Goal: Task Accomplishment & Management: Use online tool/utility

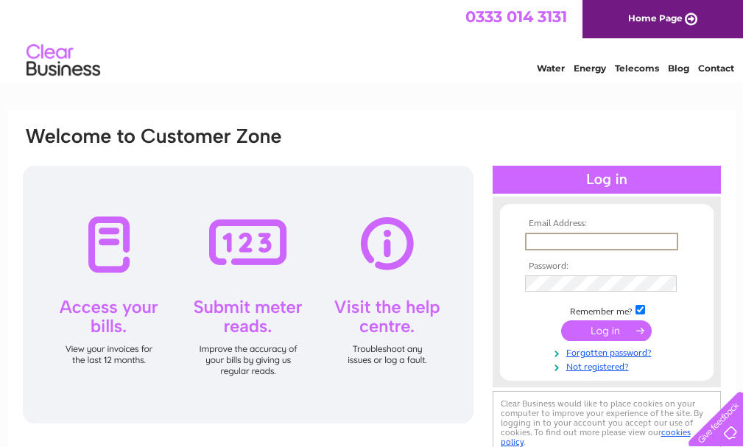
click at [544, 243] on input "text" at bounding box center [601, 242] width 153 height 18
type input "kevin@kevinfarish.co.uk"
click at [732, 239] on div "Email Address: kevin@kevinfarish.co.uk Password:" at bounding box center [371, 317] width 729 height 413
click at [617, 331] on input "submit" at bounding box center [606, 329] width 91 height 21
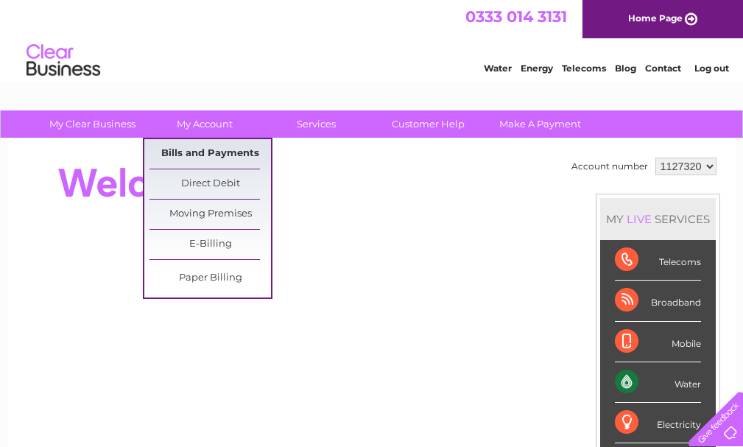
click at [219, 150] on link "Bills and Payments" at bounding box center [211, 153] width 122 height 29
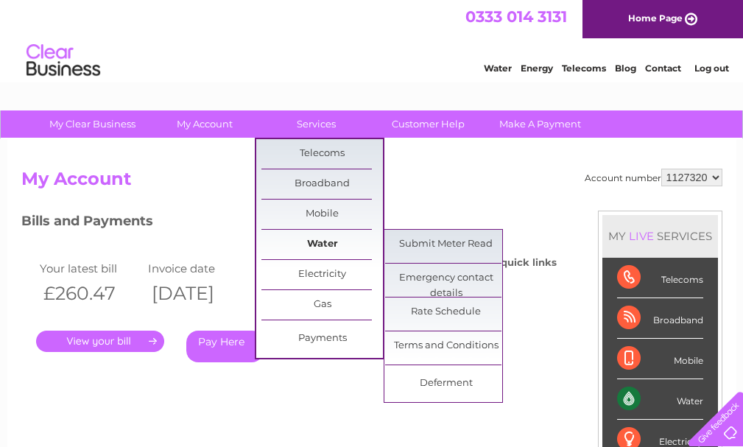
click at [316, 246] on link "Water" at bounding box center [323, 244] width 122 height 29
click at [407, 244] on link "Submit Meter Read" at bounding box center [446, 244] width 122 height 29
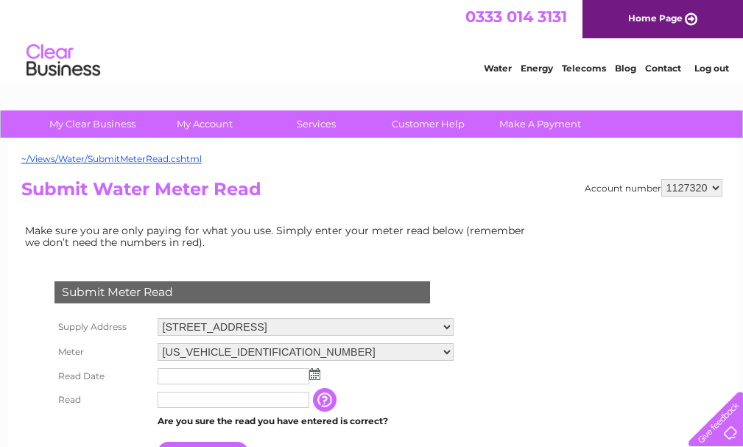
click at [314, 377] on img at bounding box center [314, 374] width 11 height 12
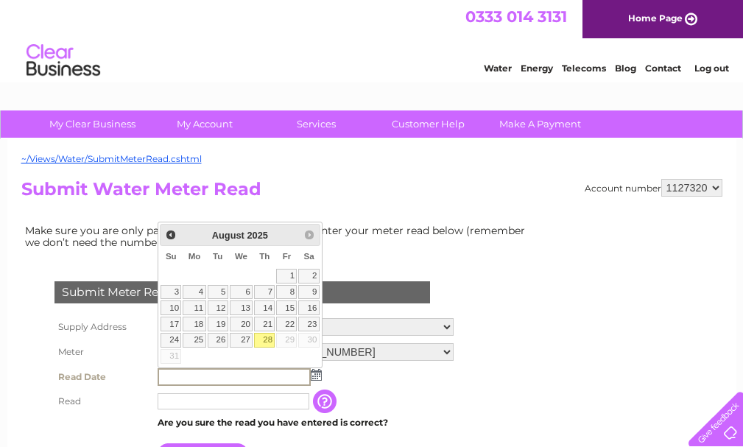
click at [260, 338] on link "28" at bounding box center [264, 340] width 21 height 15
type input "2025/08/28"
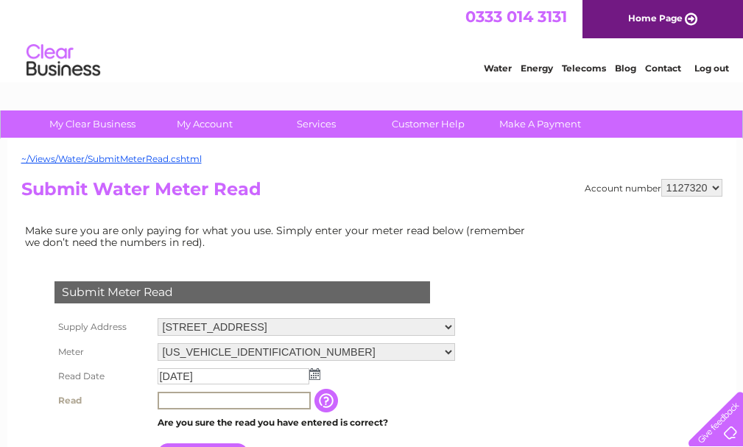
click at [209, 394] on input "text" at bounding box center [234, 401] width 153 height 18
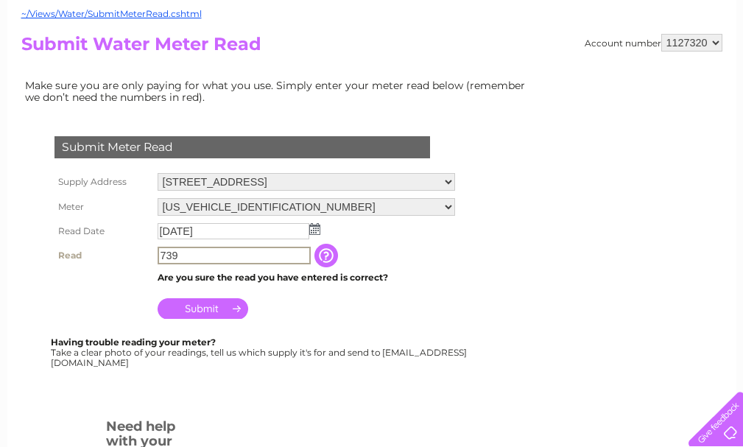
scroll to position [225, 0]
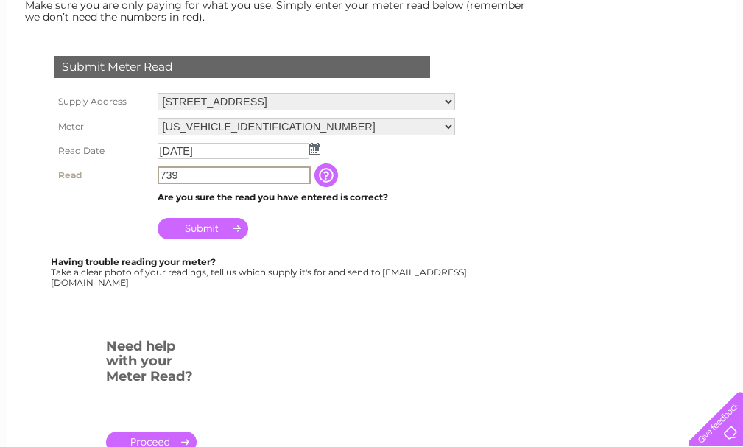
type input "739"
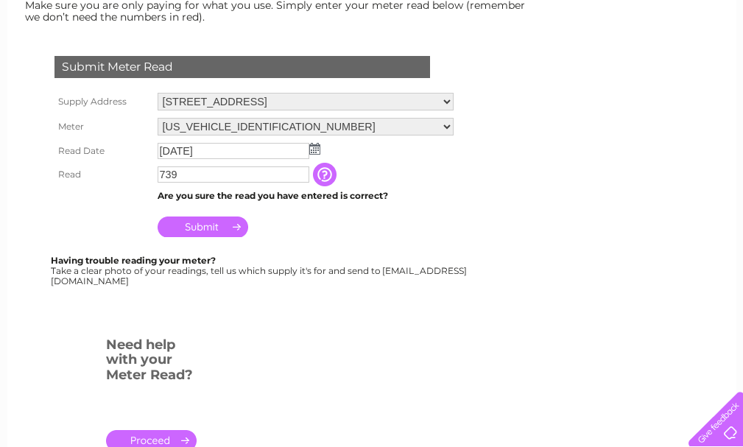
click at [183, 225] on input "Submit" at bounding box center [203, 227] width 91 height 21
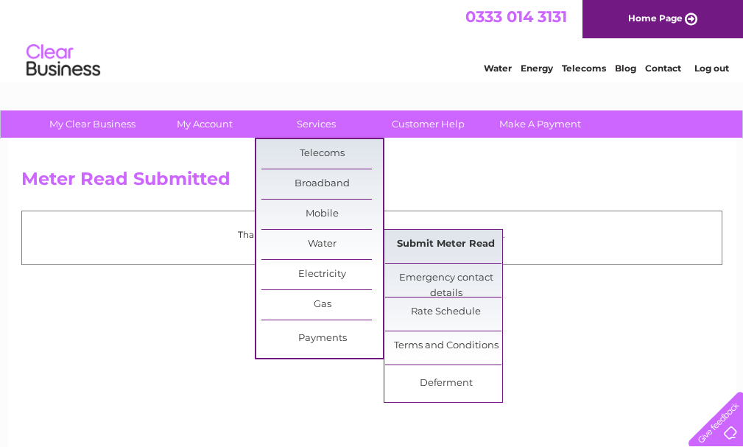
click at [409, 242] on link "Submit Meter Read" at bounding box center [446, 244] width 122 height 29
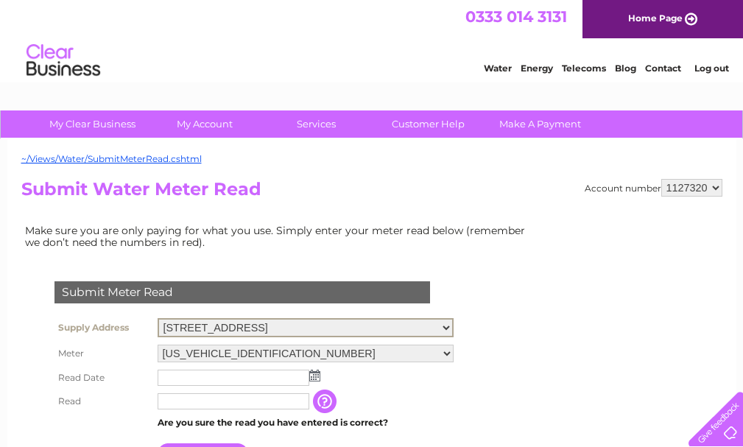
click at [454, 328] on select "St. Vincents, School Brooke Street, Dumfries, DG1 2JL Old St. Andrews Primary, …" at bounding box center [306, 327] width 296 height 19
select select "544433"
click at [158, 318] on select "St. Vincents, School Brooke Street, Dumfries, DG1 2JL Old St. Andrews Primary, …" at bounding box center [306, 327] width 296 height 19
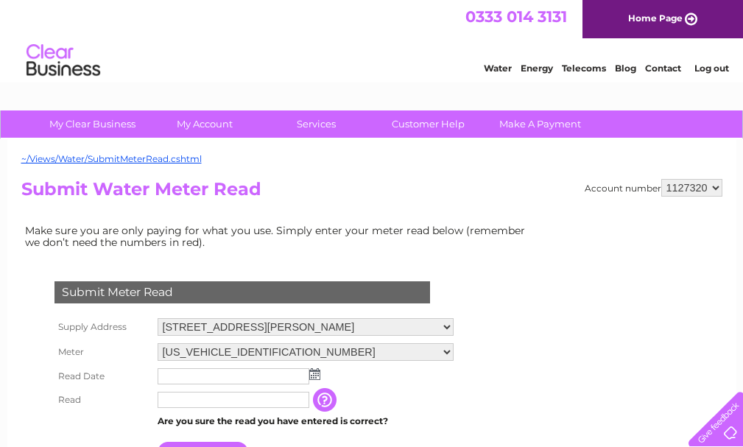
click at [314, 377] on img at bounding box center [314, 374] width 11 height 12
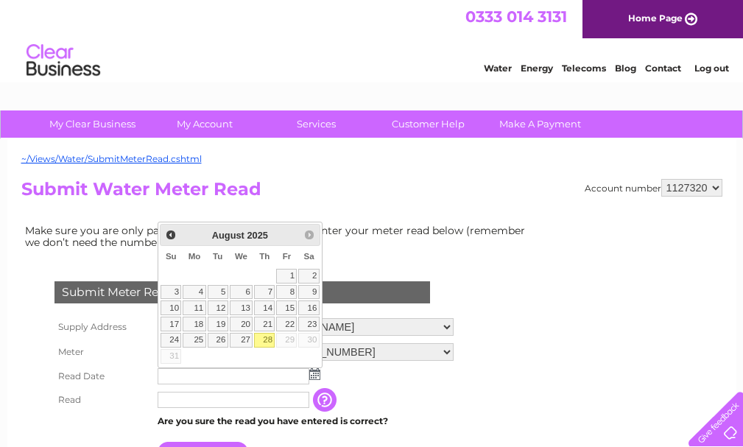
click at [271, 343] on link "28" at bounding box center [264, 340] width 21 height 15
type input "2025/08/28"
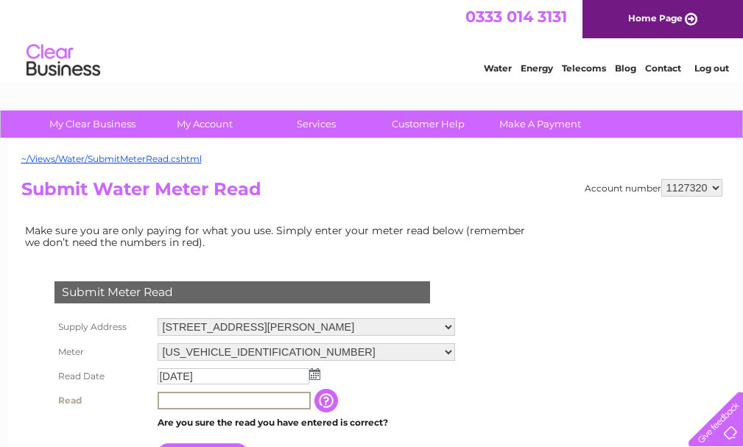
click at [223, 401] on input "text" at bounding box center [234, 401] width 153 height 18
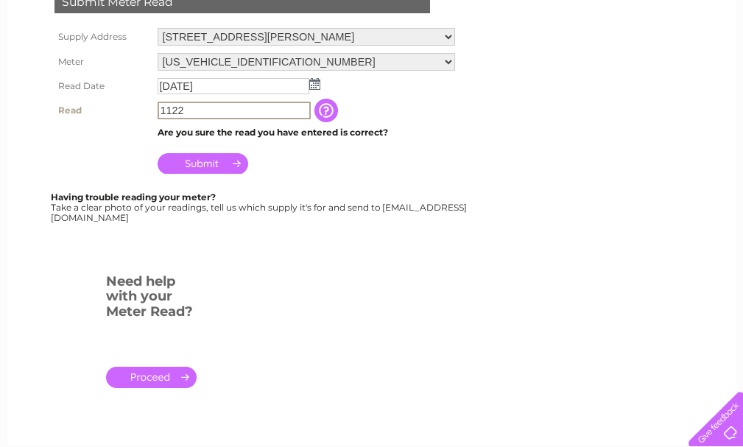
scroll to position [294, 0]
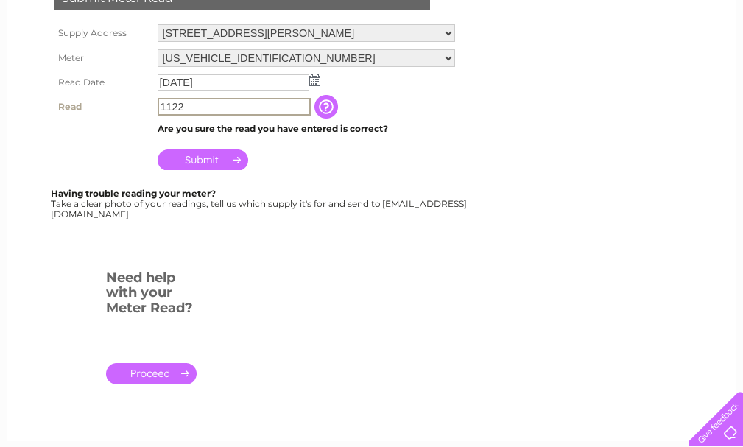
type input "1122"
click at [190, 161] on input "Submit" at bounding box center [203, 160] width 91 height 21
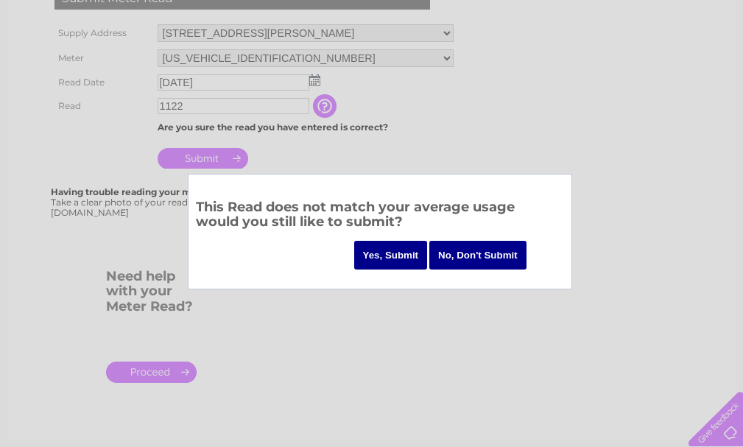
click at [406, 262] on input "Yes, Submit" at bounding box center [391, 255] width 74 height 29
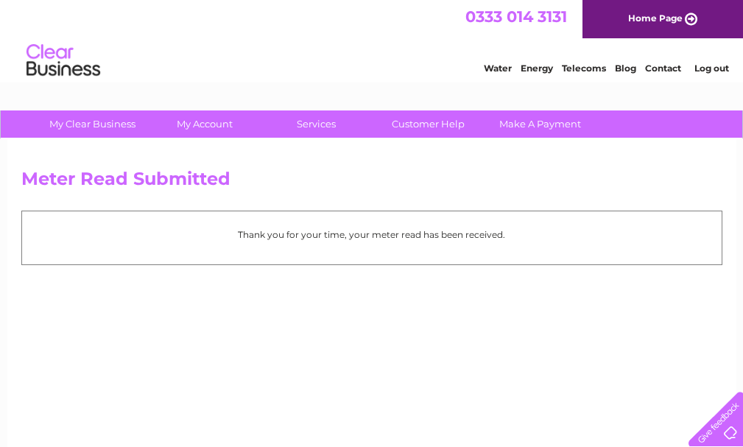
click at [703, 74] on li "Log out" at bounding box center [712, 68] width 44 height 18
click at [710, 73] on link "Log out" at bounding box center [712, 68] width 35 height 11
